Goal: Register for event/course

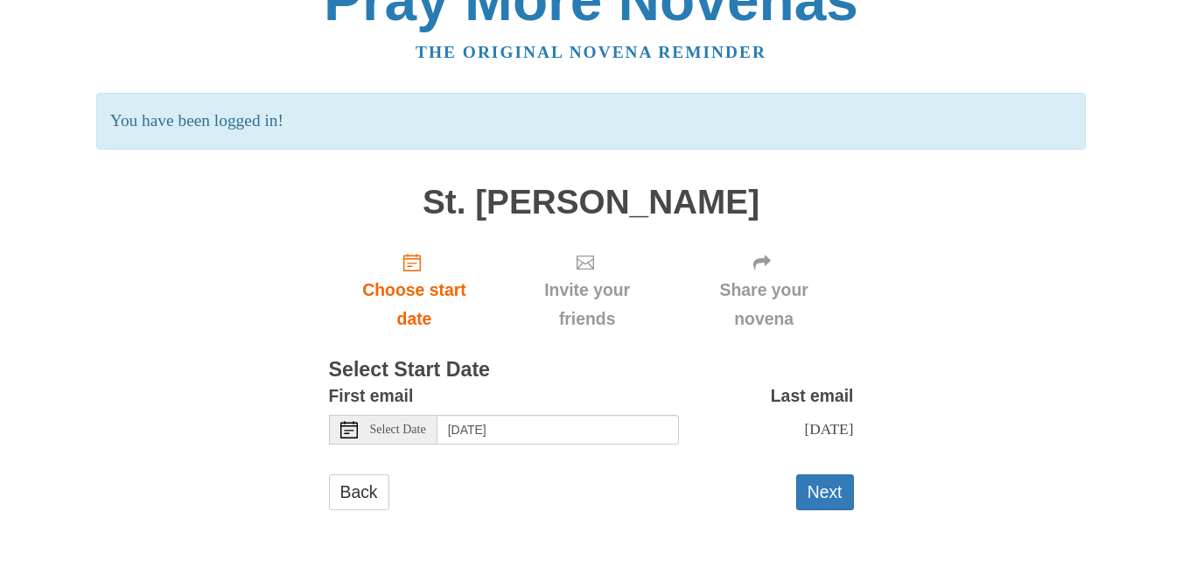
scroll to position [61, 0]
click at [401, 424] on span "Select Date" at bounding box center [398, 430] width 56 height 12
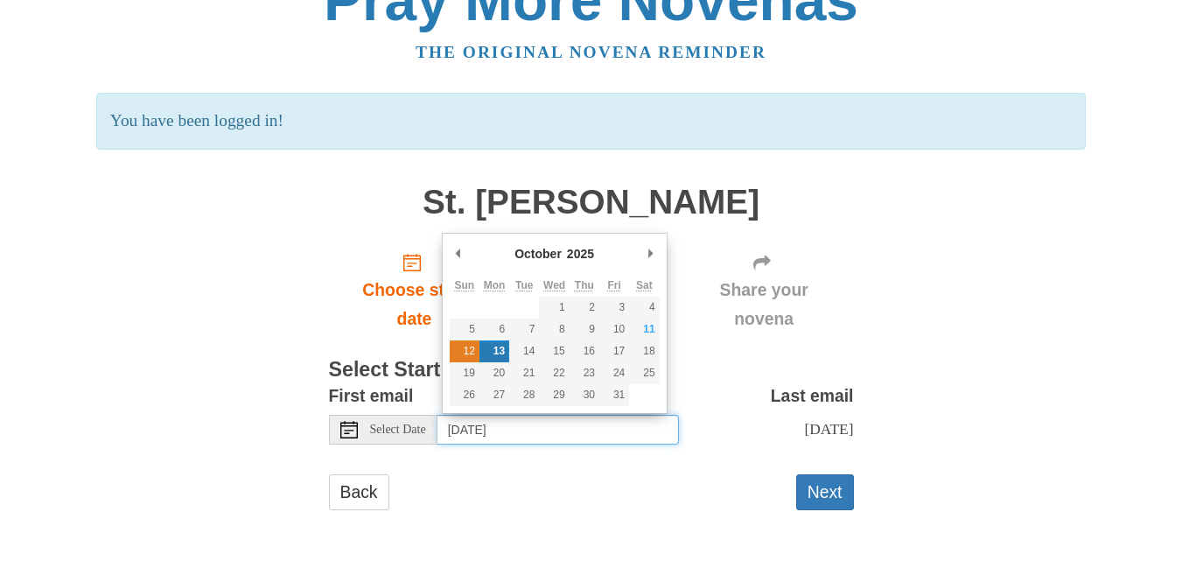
type input "Sunday, October 12th"
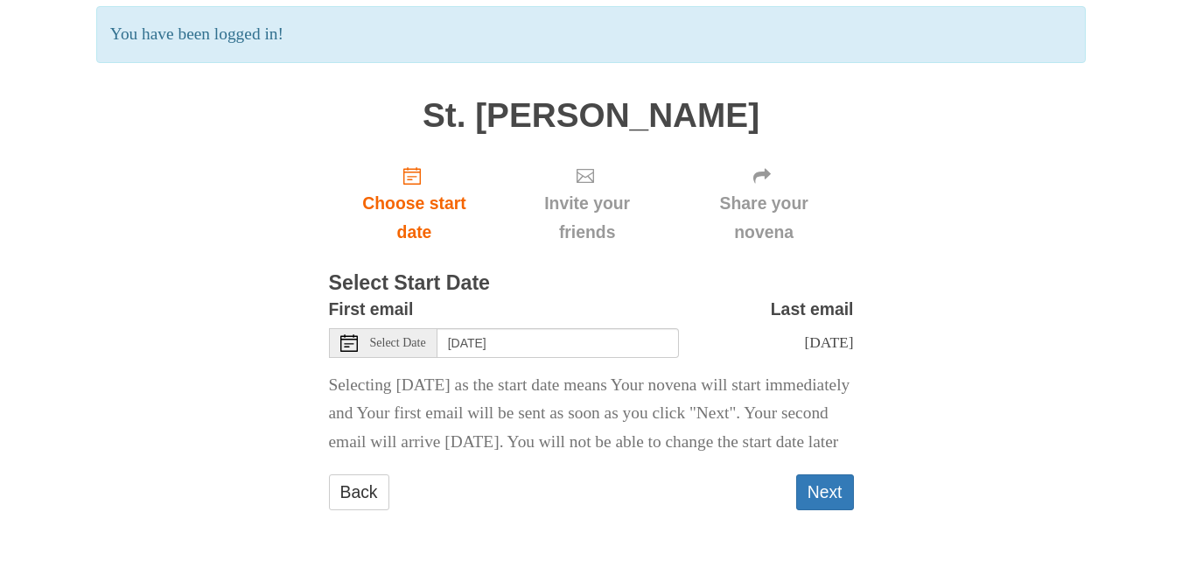
scroll to position [160, 0]
click at [822, 494] on button "Next" at bounding box center [825, 492] width 58 height 36
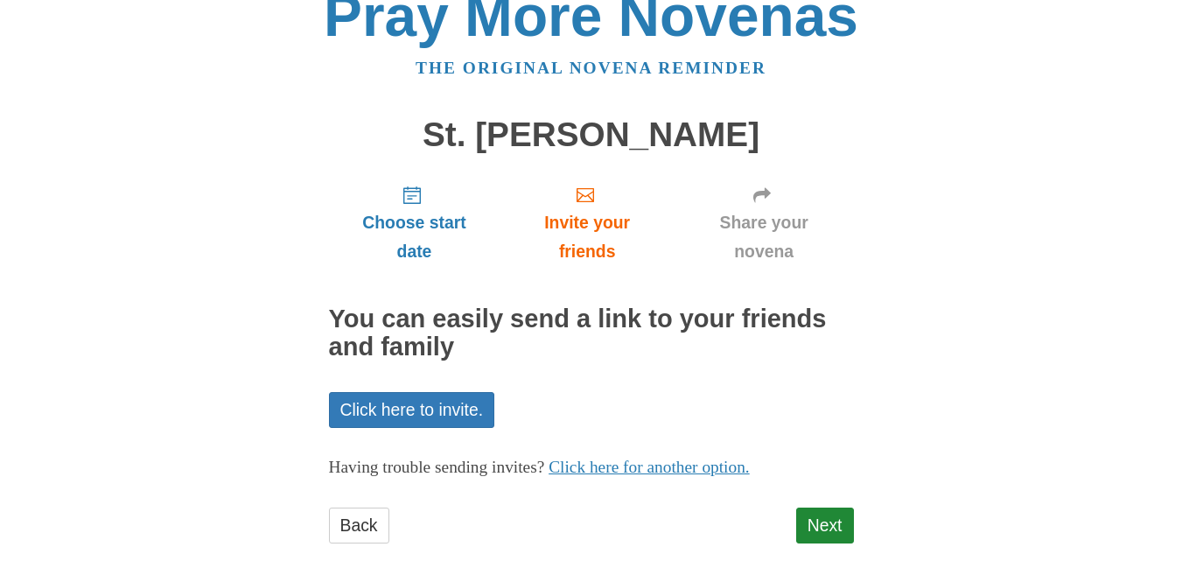
scroll to position [62, 0]
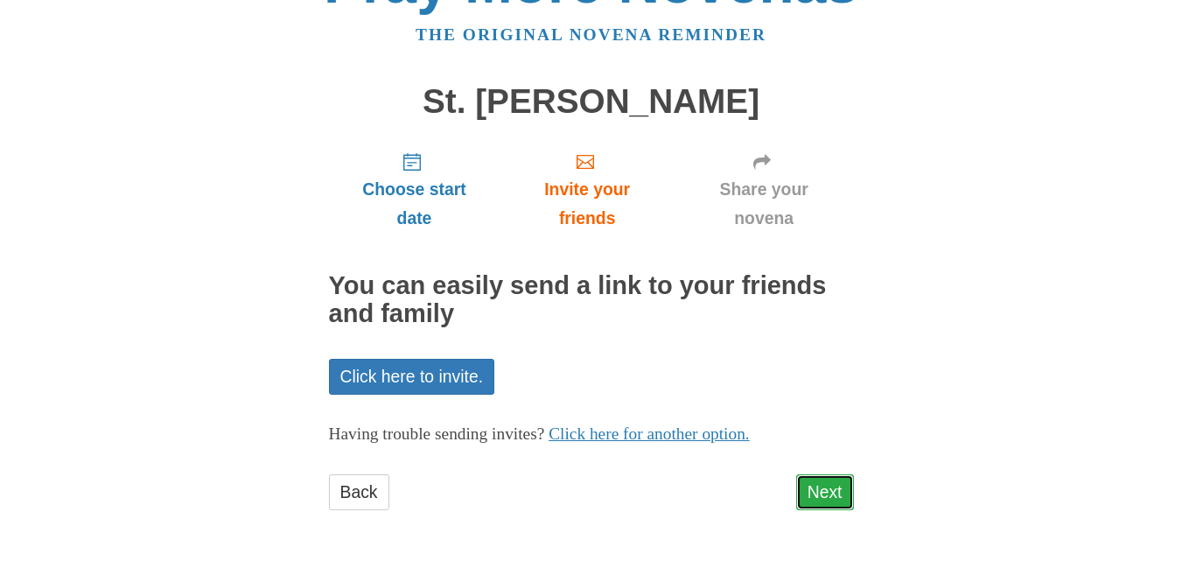
click at [812, 487] on link "Next" at bounding box center [825, 492] width 58 height 36
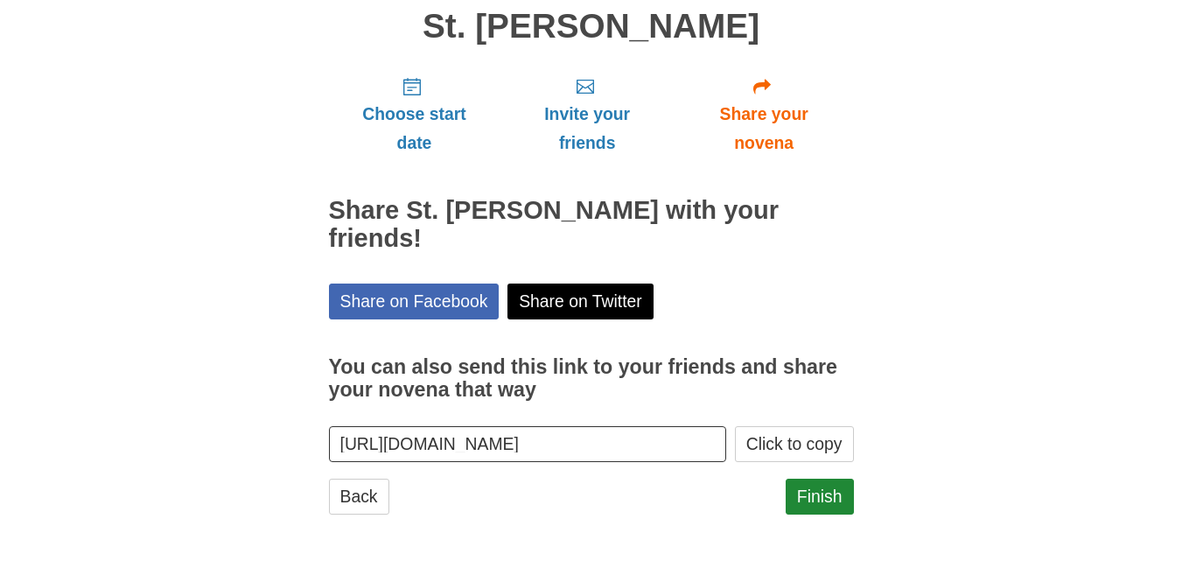
scroll to position [142, 0]
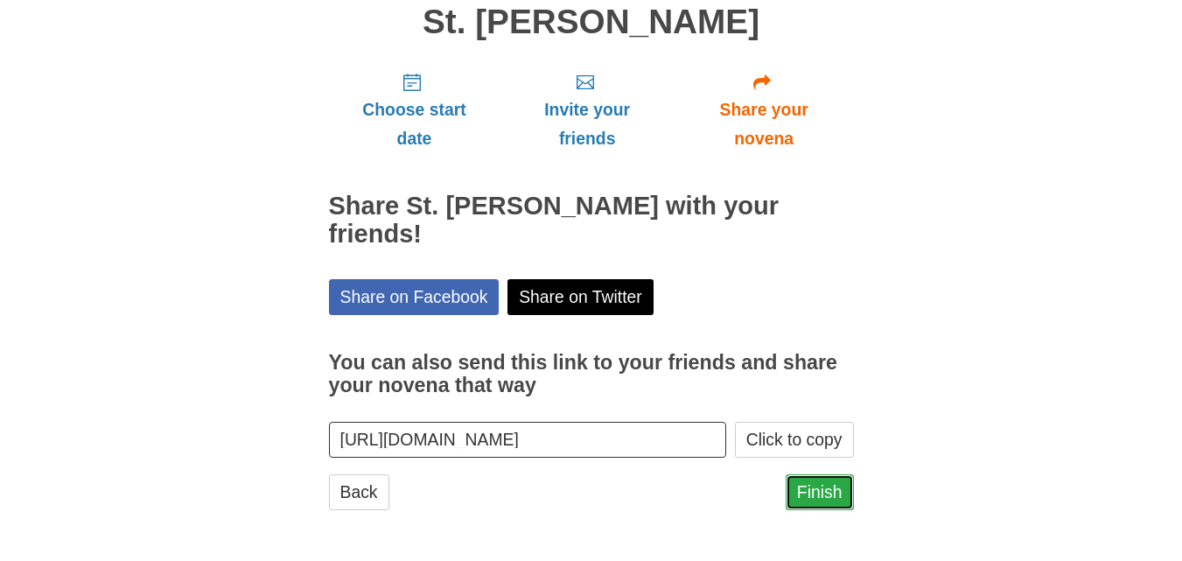
click at [824, 494] on link "Finish" at bounding box center [820, 492] width 68 height 36
